Goal: Task Accomplishment & Management: Manage account settings

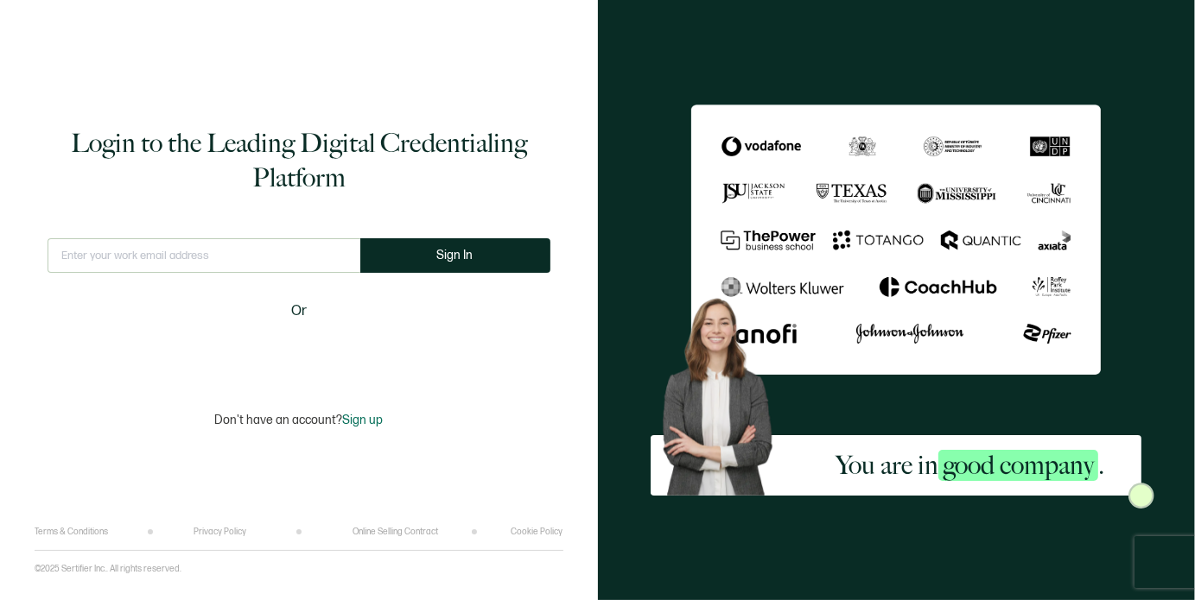
click at [150, 264] on input "text" at bounding box center [204, 255] width 313 height 35
type input "[EMAIL_ADDRESS][DOMAIN_NAME]"
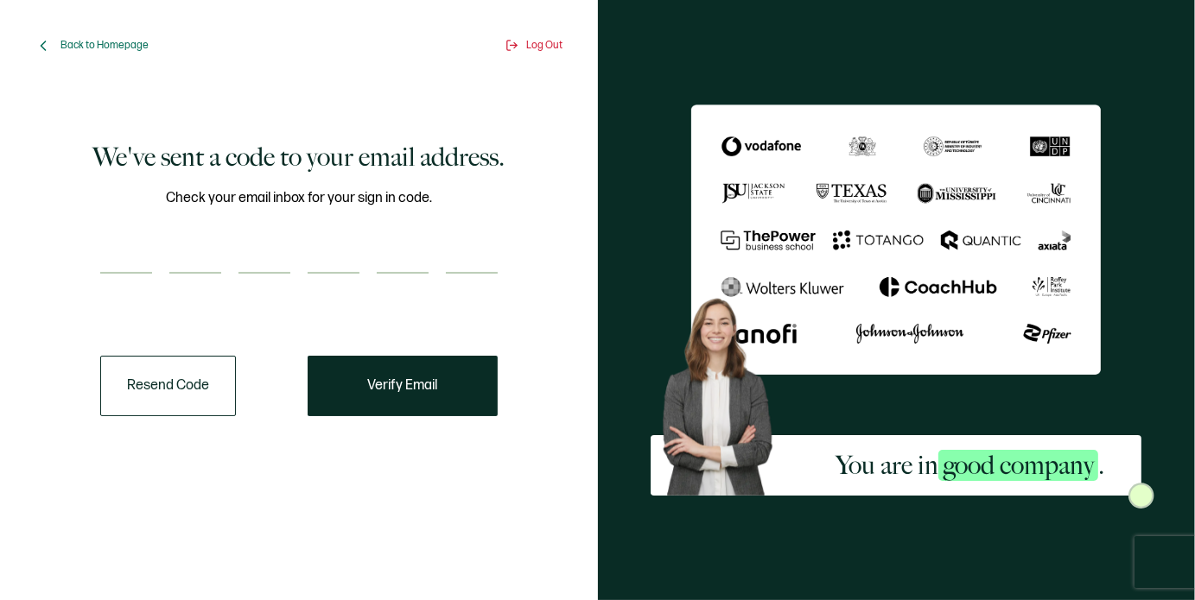
click at [126, 270] on input "number" at bounding box center [126, 256] width 52 height 35
paste input "6"
type input "6"
type input "1"
type input "6"
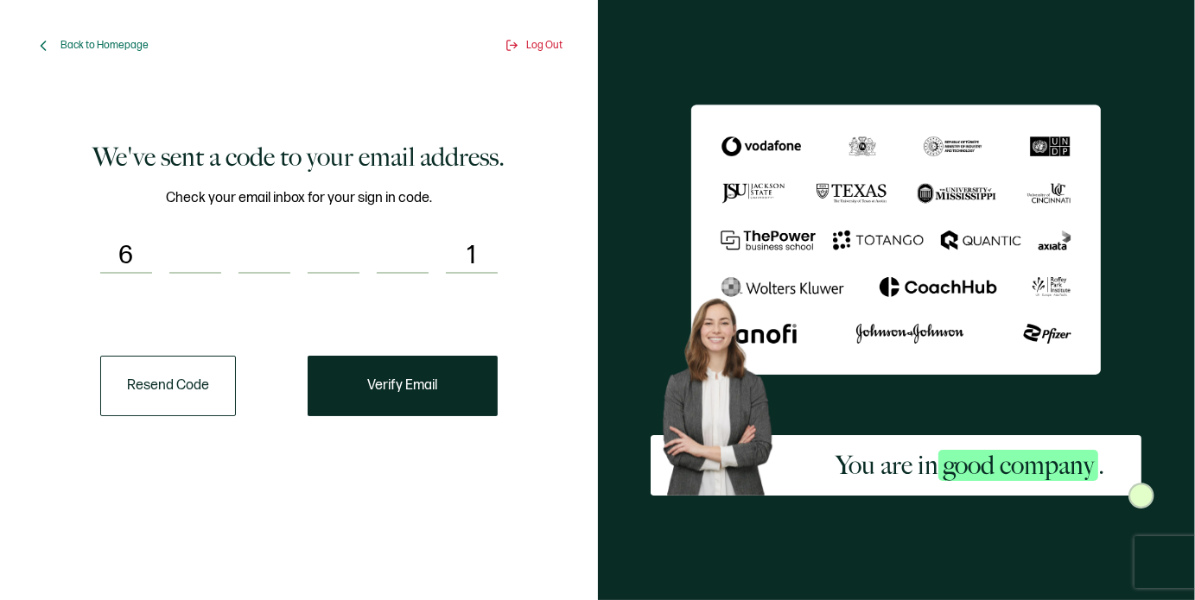
type input "6"
type input "8"
type input "6"
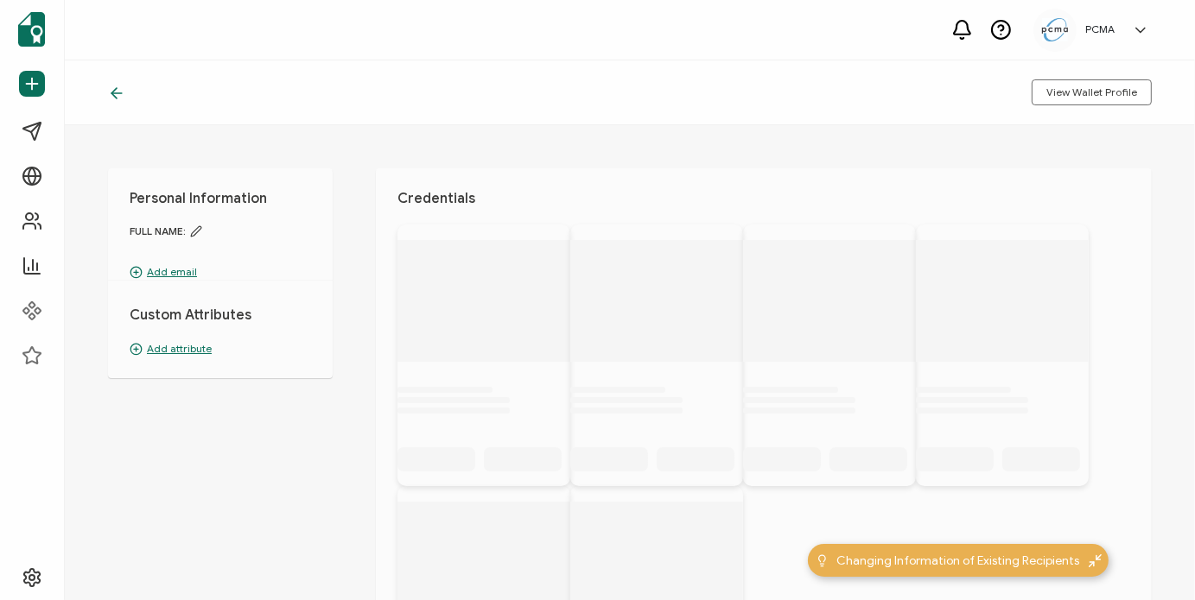
click at [384, 405] on div "Credentials" at bounding box center [764, 468] width 776 height 601
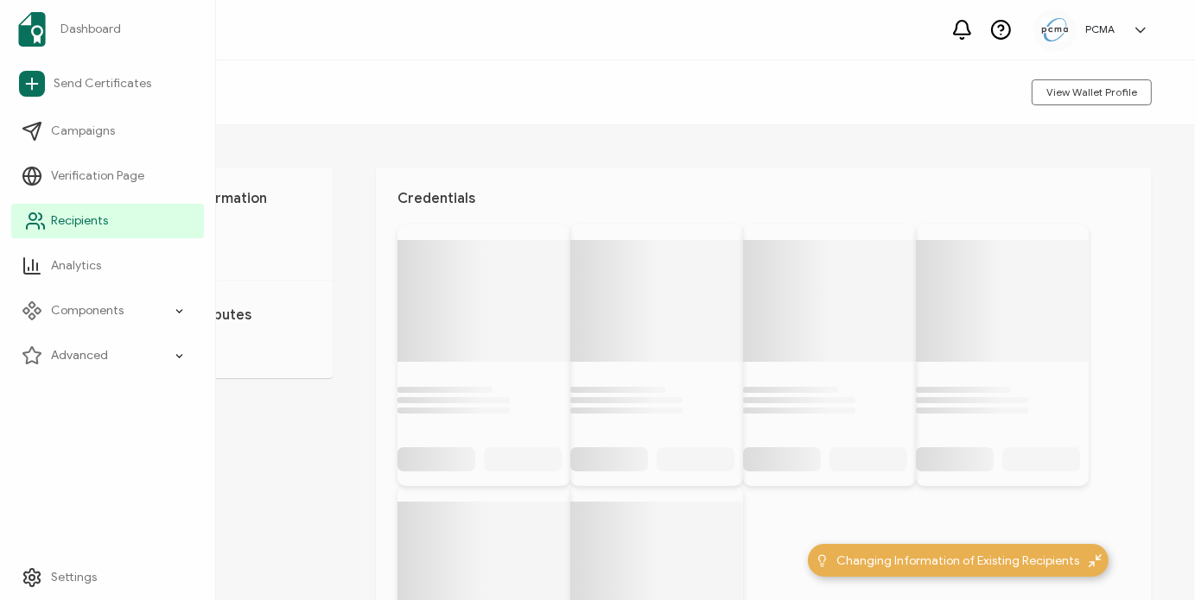
click at [78, 222] on span "Recipients" at bounding box center [79, 221] width 57 height 17
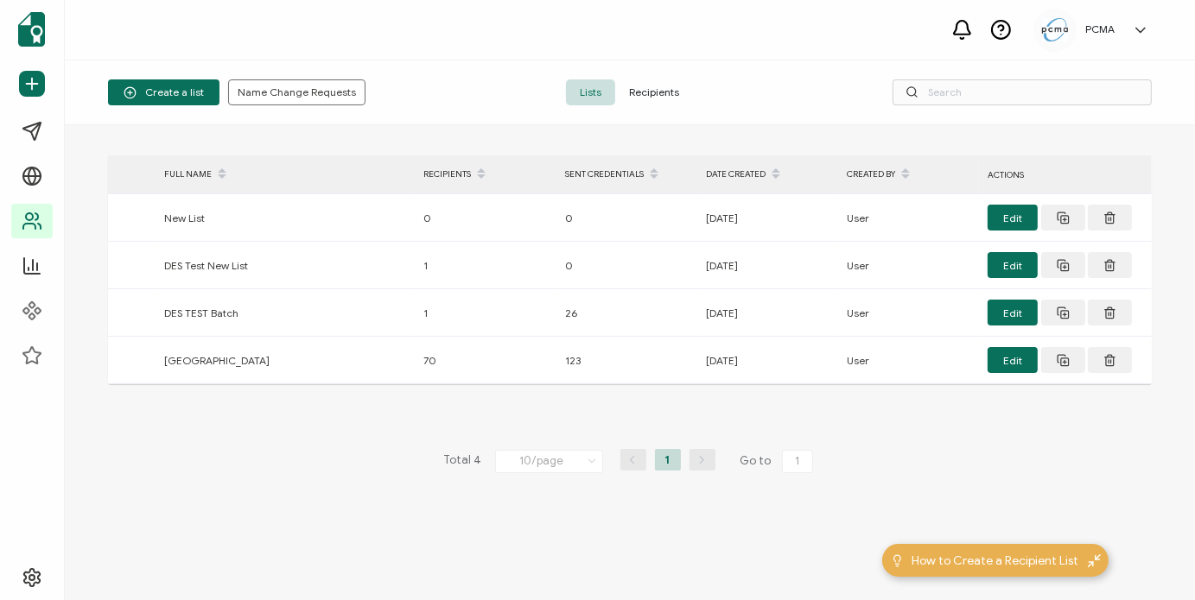
click at [659, 98] on span "Recipients" at bounding box center [654, 92] width 78 height 26
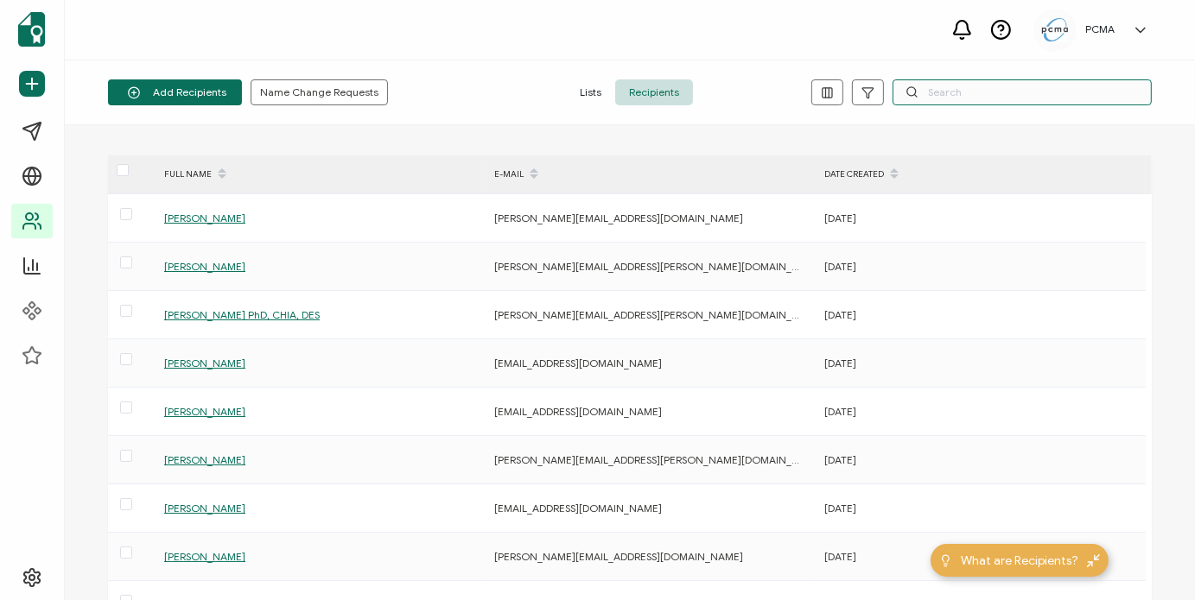
click at [942, 101] on input "text" at bounding box center [1021, 92] width 259 height 26
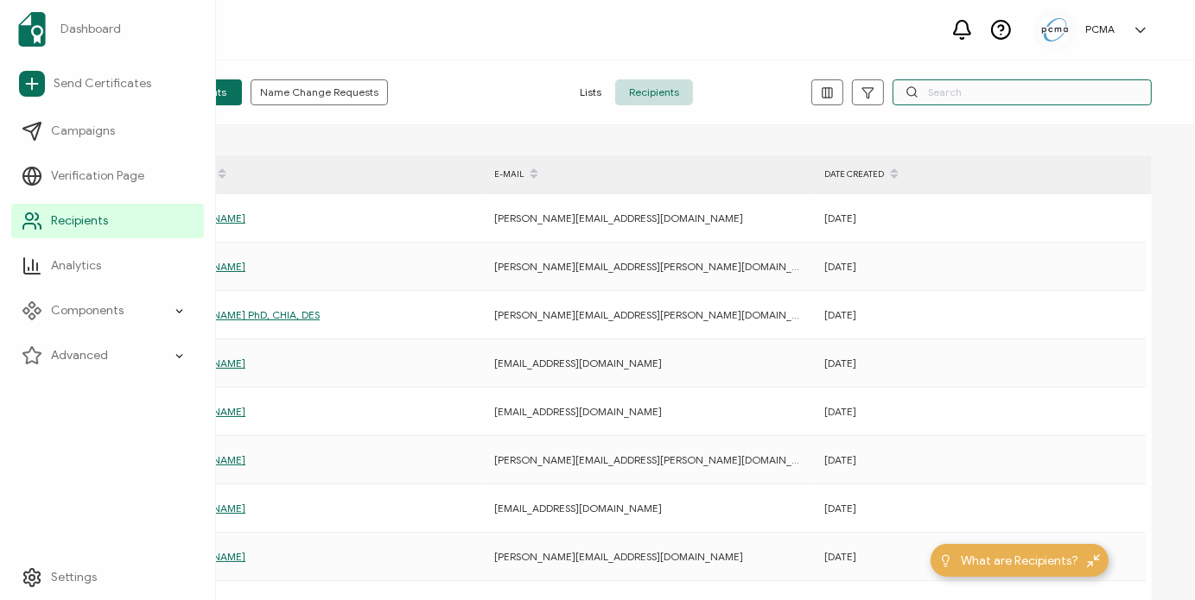
paste input "666861"
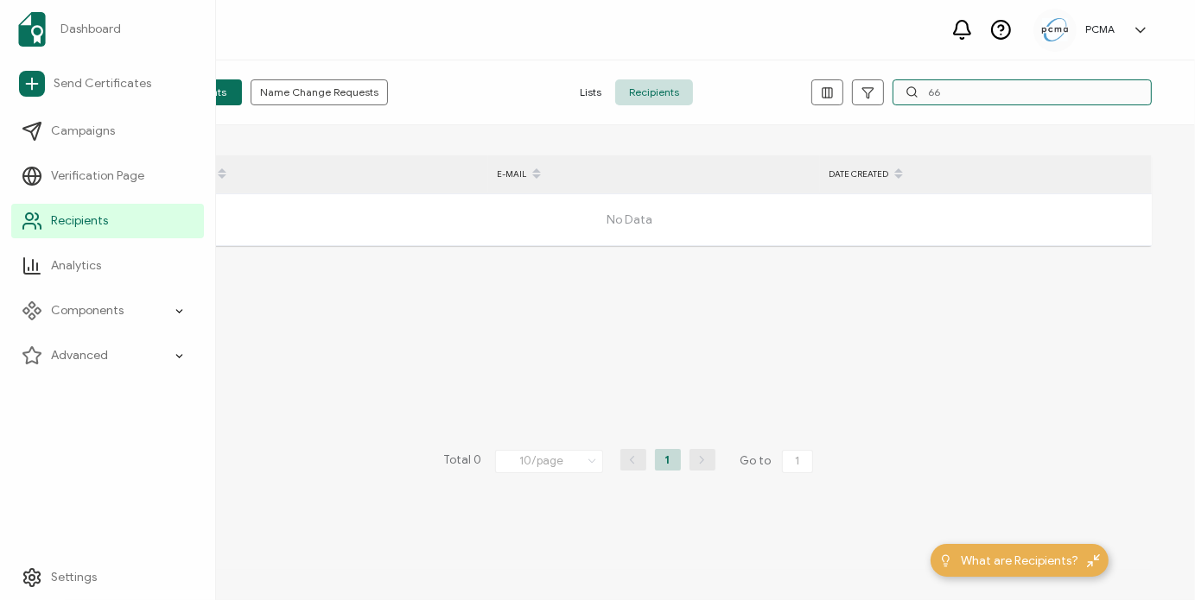
type input "6"
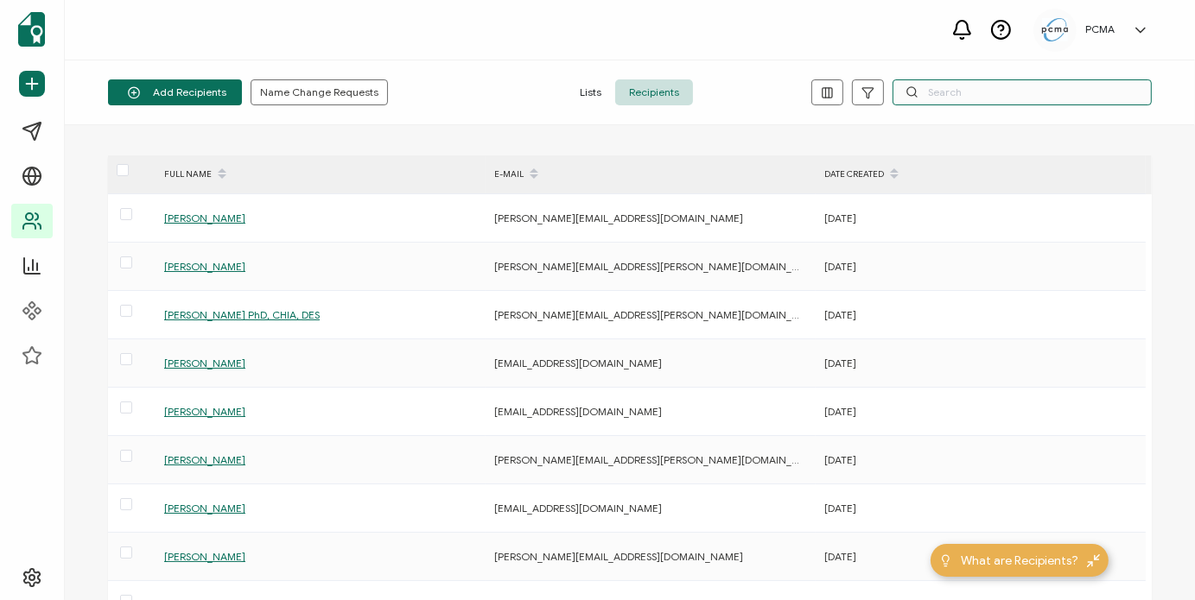
click at [936, 87] on input "text" at bounding box center [1021, 92] width 259 height 26
paste input "[EMAIL_ADDRESS][PERSON_NAME][DOMAIN_NAME]"
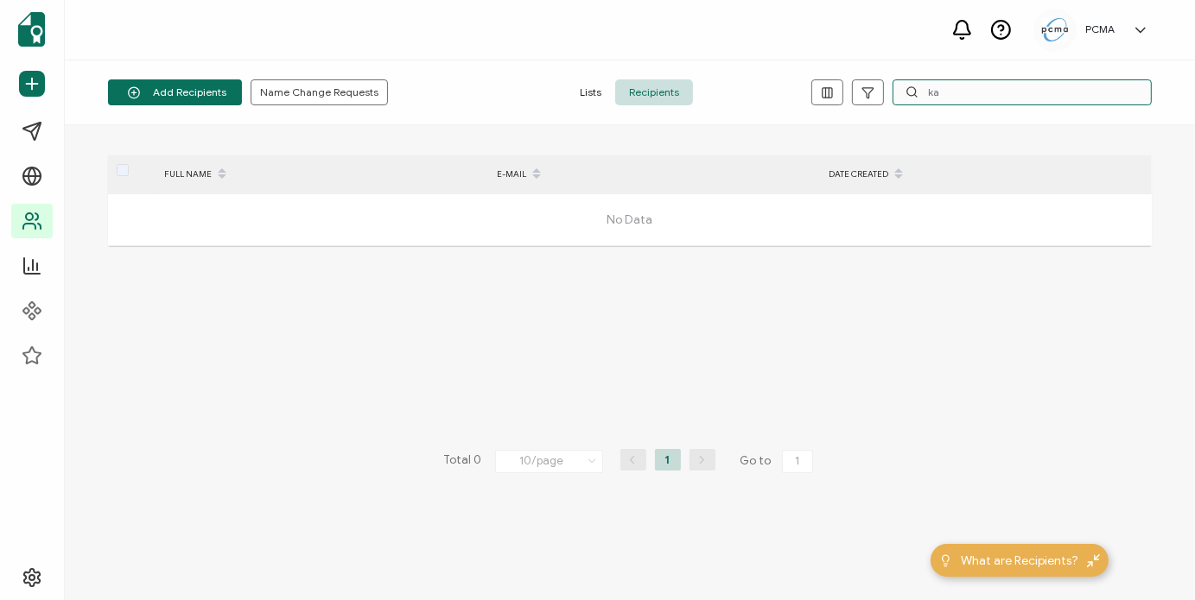
type input "k"
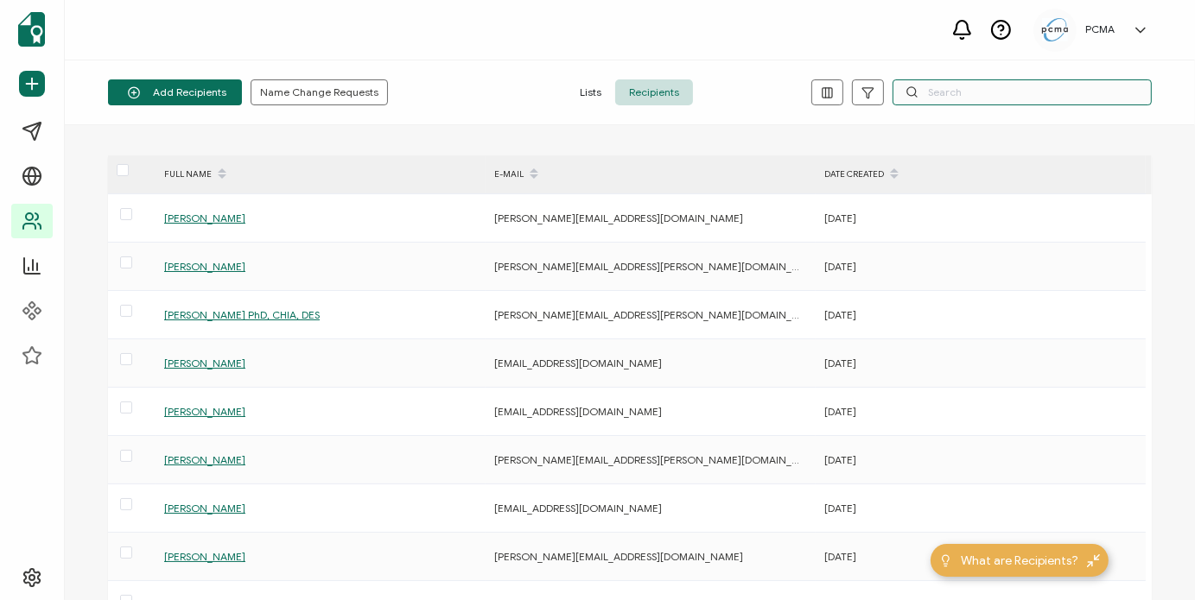
paste input "[EMAIL_ADDRESS][DOMAIN_NAME]"
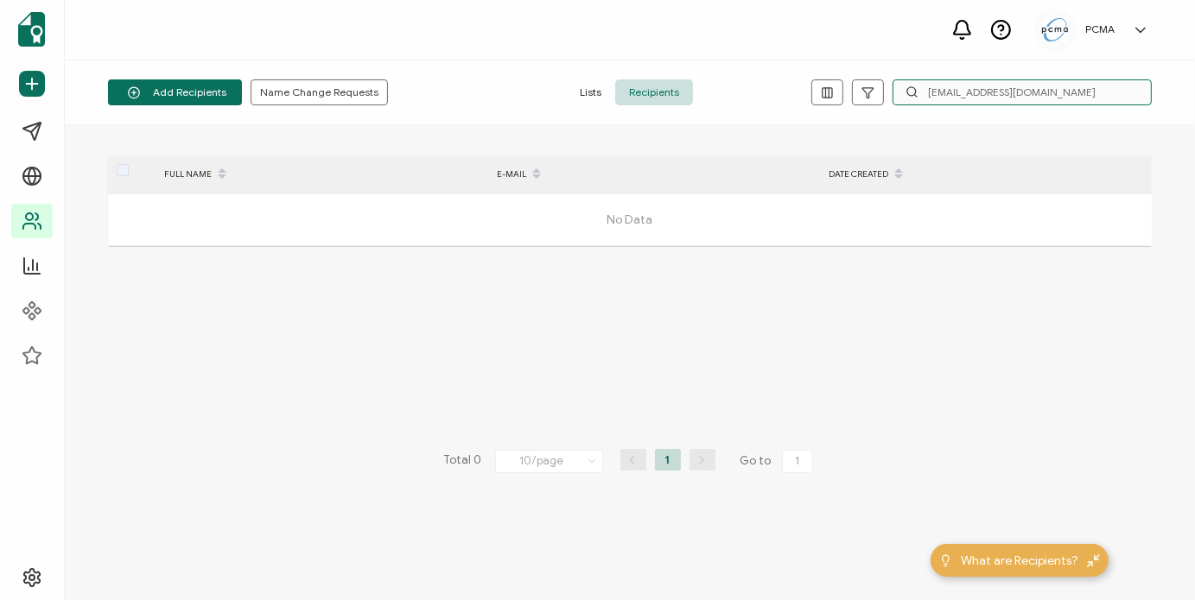
click at [985, 98] on input "[EMAIL_ADDRESS][DOMAIN_NAME]" at bounding box center [1021, 92] width 259 height 26
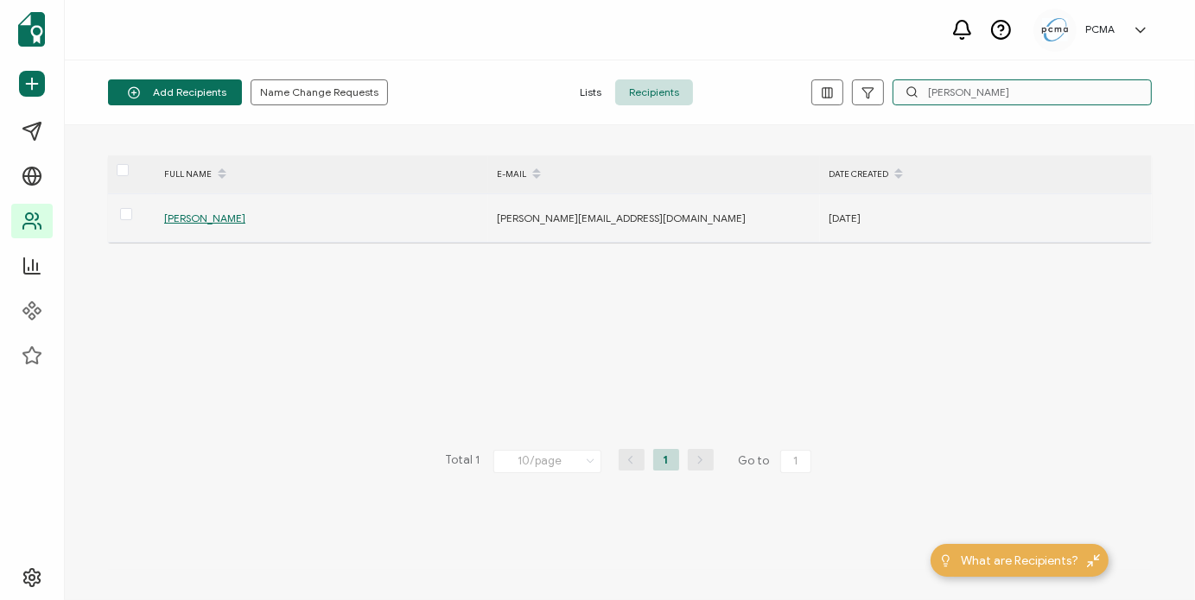
type input "[PERSON_NAME]"
click at [192, 214] on span "[PERSON_NAME]" at bounding box center [204, 218] width 81 height 13
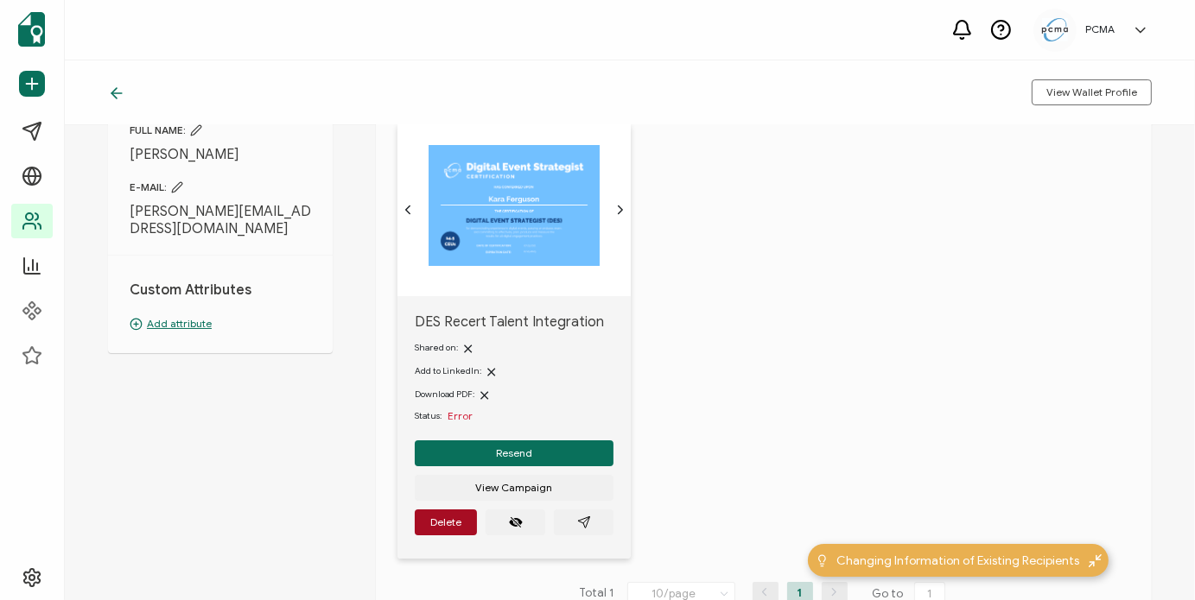
scroll to position [121, 0]
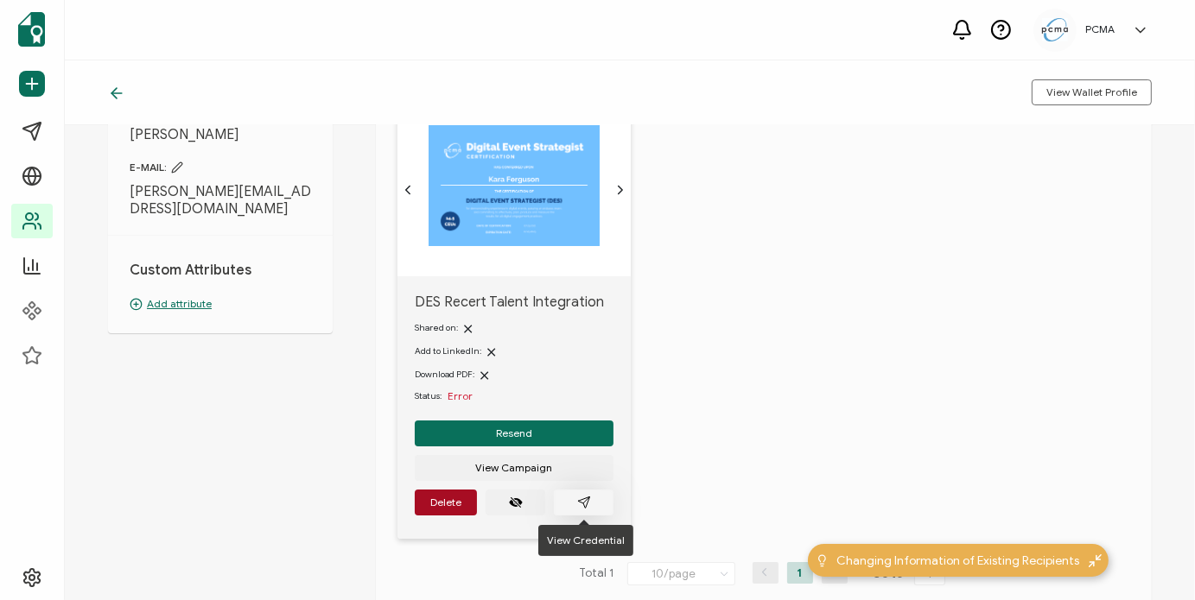
click at [585, 510] on button "button" at bounding box center [584, 503] width 60 height 26
